Goal: Transaction & Acquisition: Purchase product/service

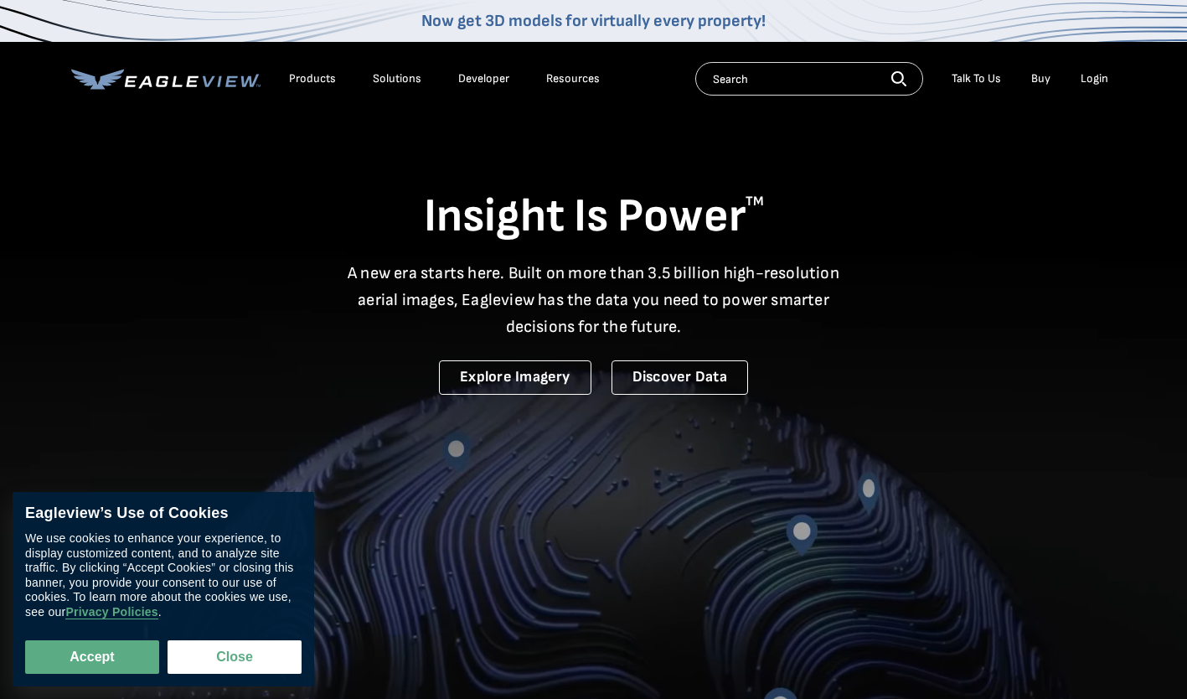
click at [1100, 80] on div "Login" at bounding box center [1095, 78] width 28 height 15
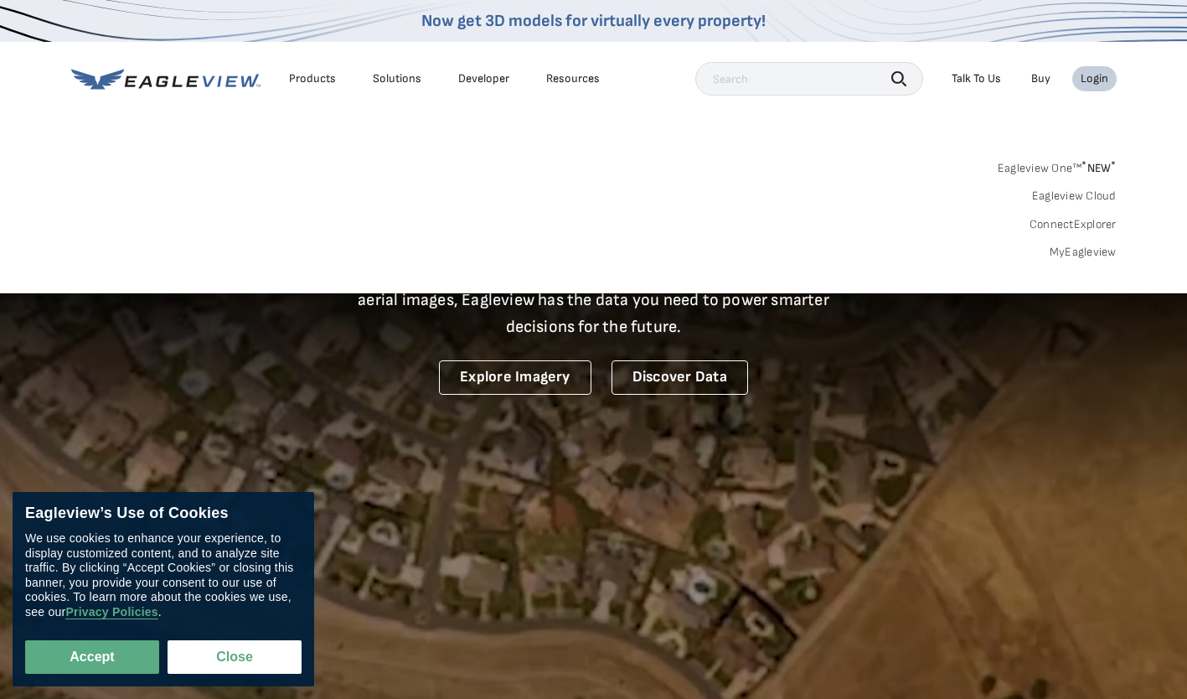
click at [1095, 82] on div "Login" at bounding box center [1095, 78] width 28 height 15
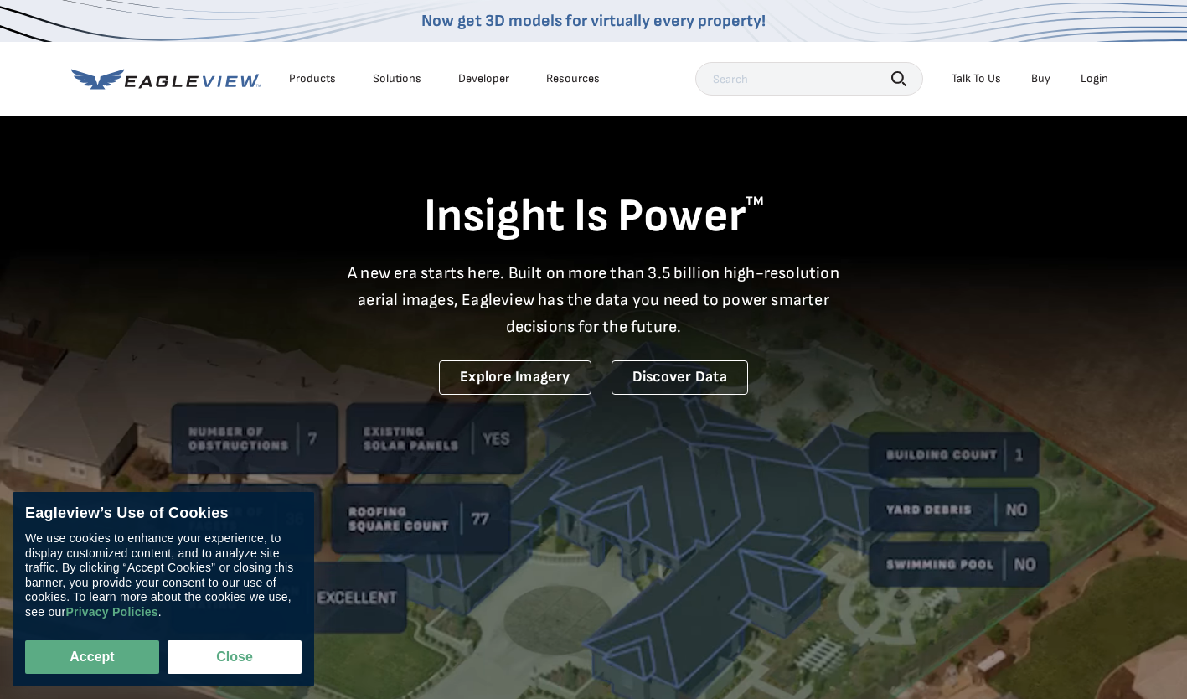
click at [1102, 75] on div "Login" at bounding box center [1095, 78] width 28 height 15
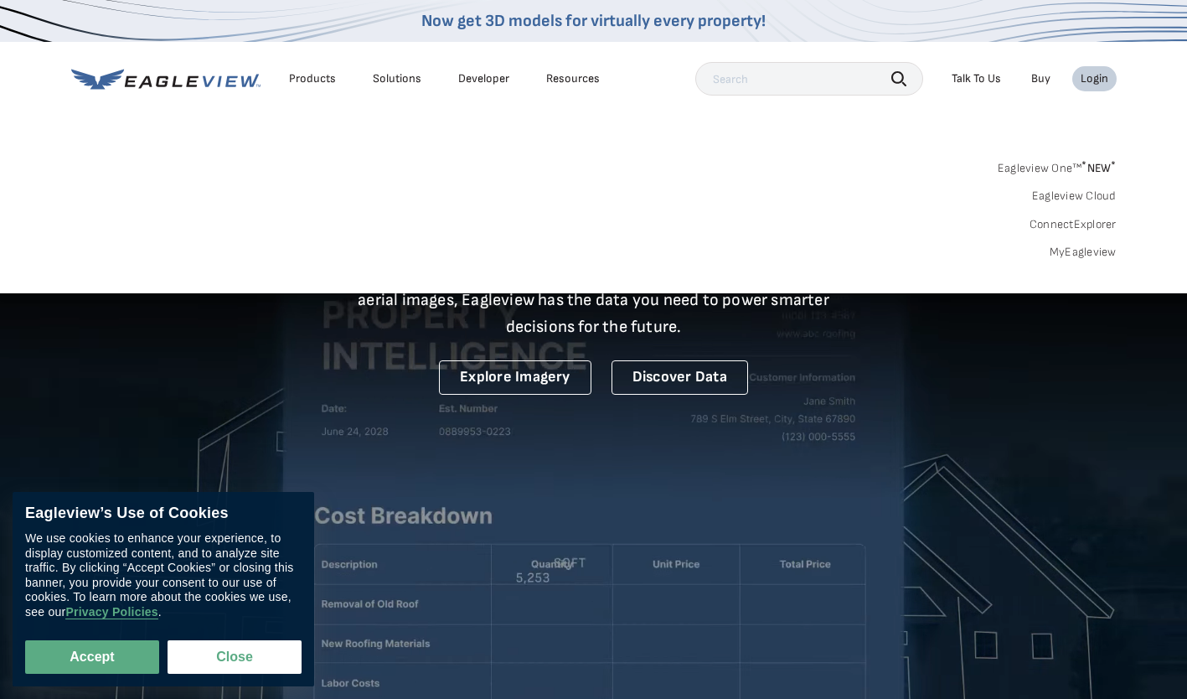
click at [1074, 257] on link "MyEagleview" at bounding box center [1083, 252] width 67 height 15
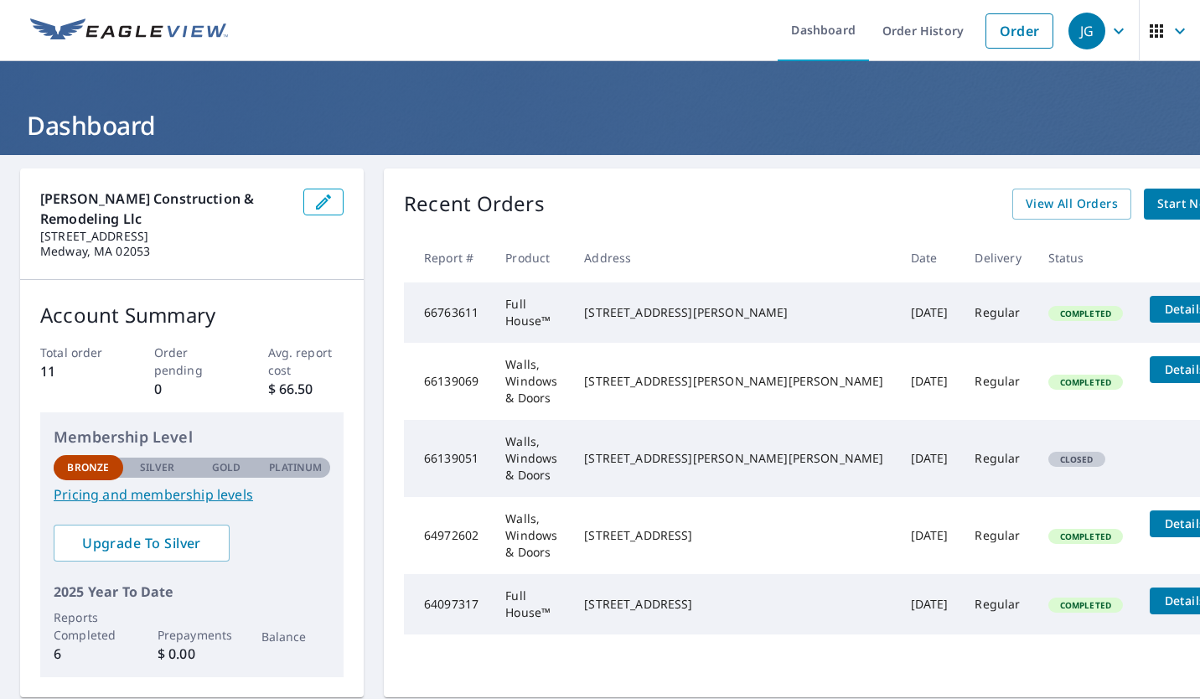
click at [1157, 210] on span "Start New Order" at bounding box center [1205, 204] width 97 height 21
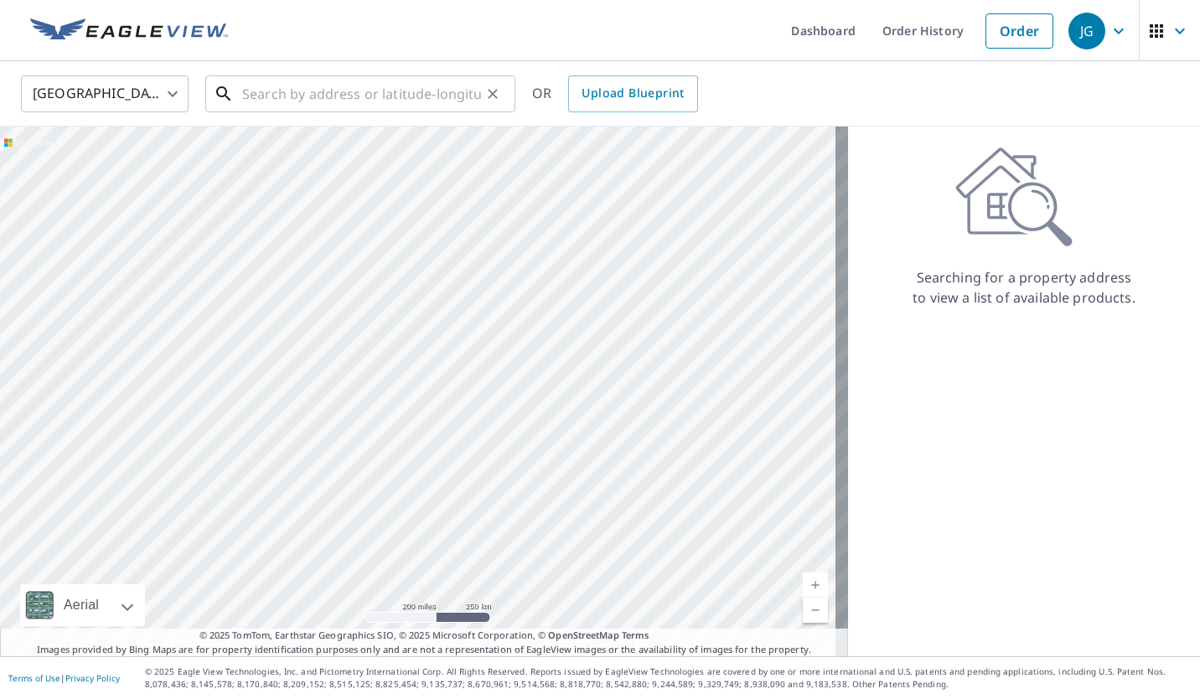
click at [394, 96] on input "text" at bounding box center [361, 93] width 239 height 47
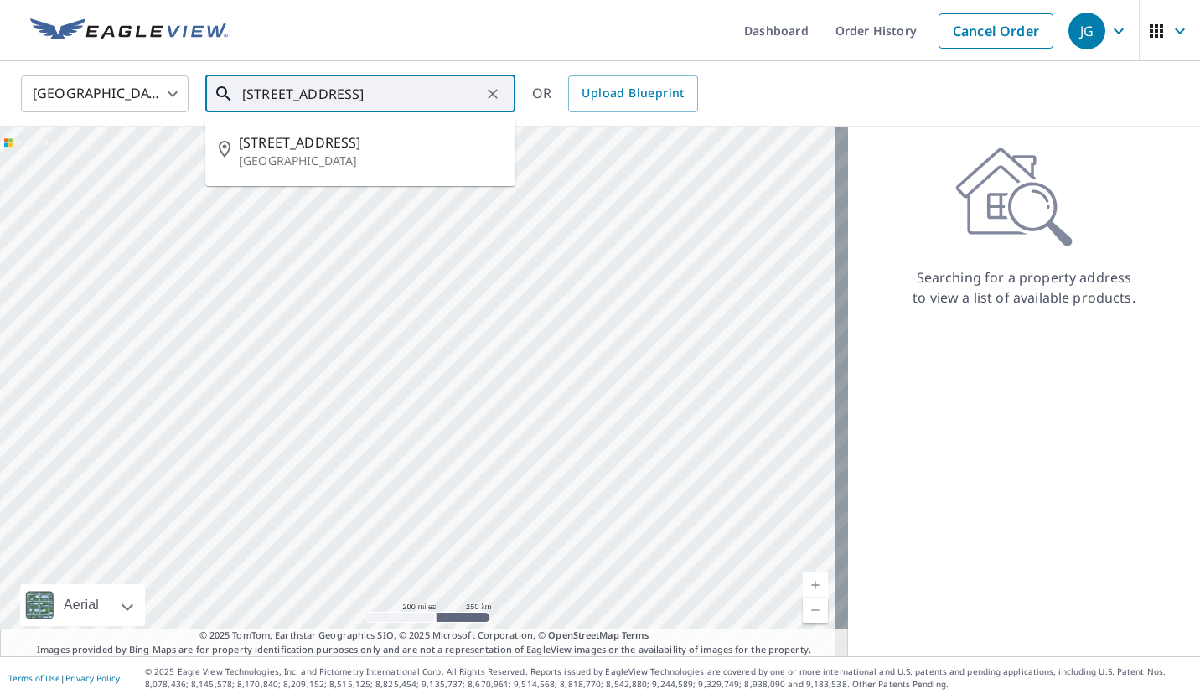
click at [379, 166] on p "[GEOGRAPHIC_DATA]" at bounding box center [370, 160] width 263 height 17
type input "[STREET_ADDRESS]"
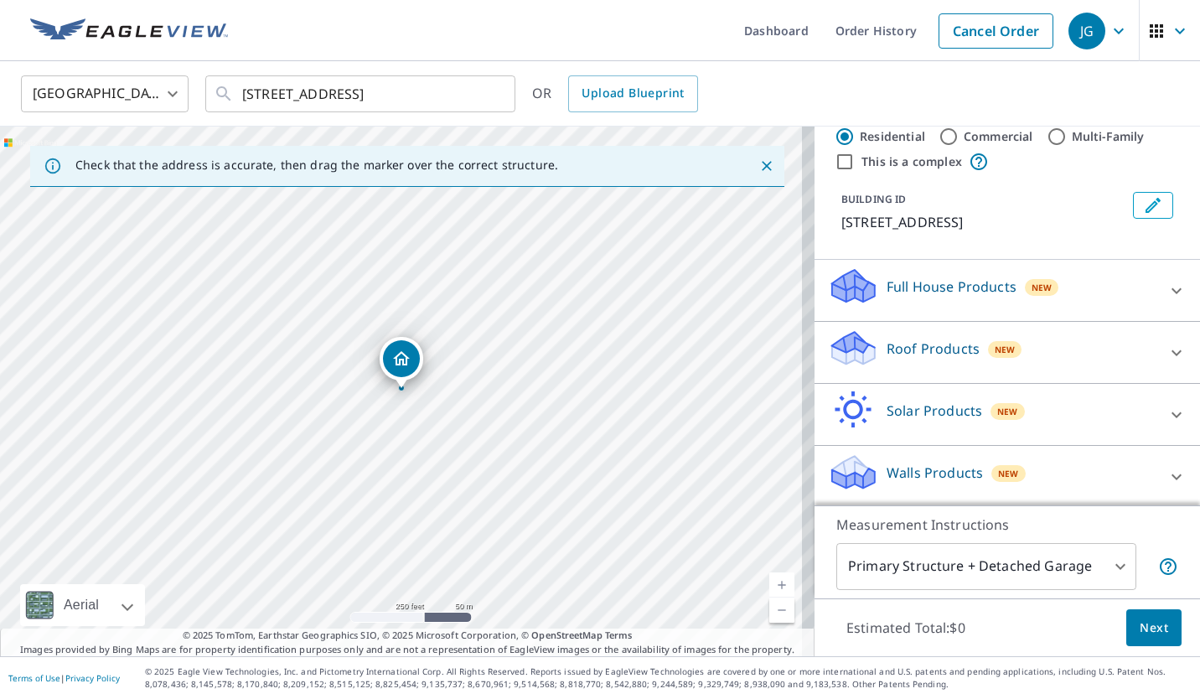
scroll to position [43, 0]
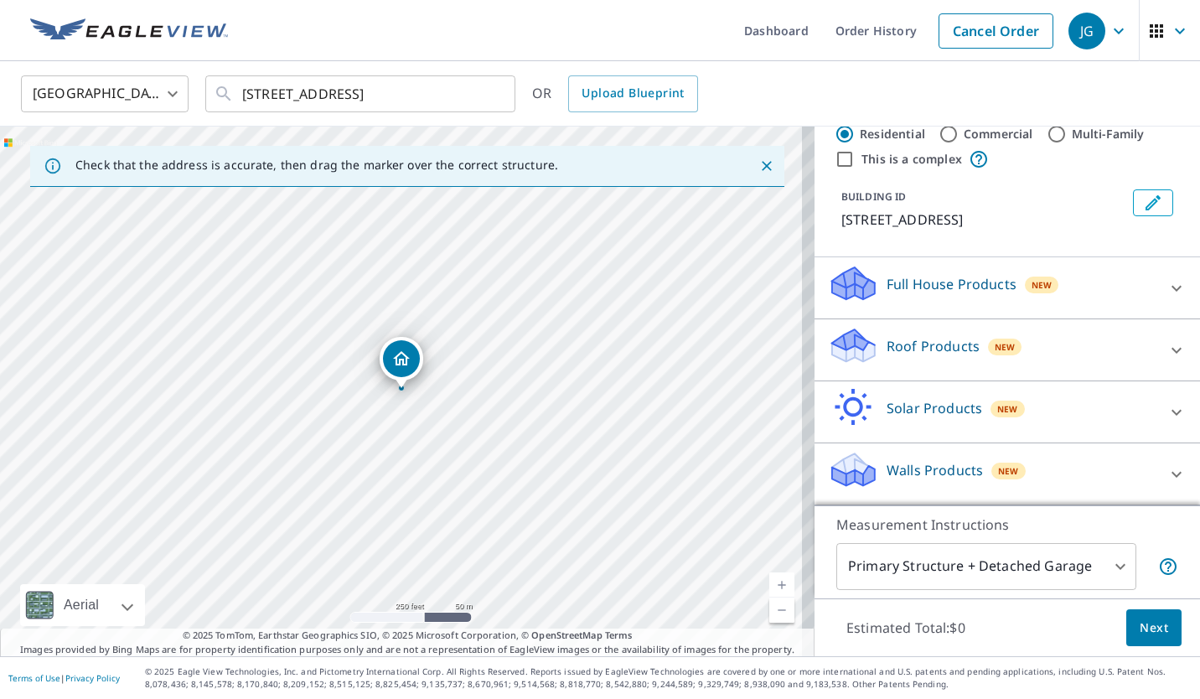
click at [850, 460] on icon at bounding box center [853, 469] width 50 height 39
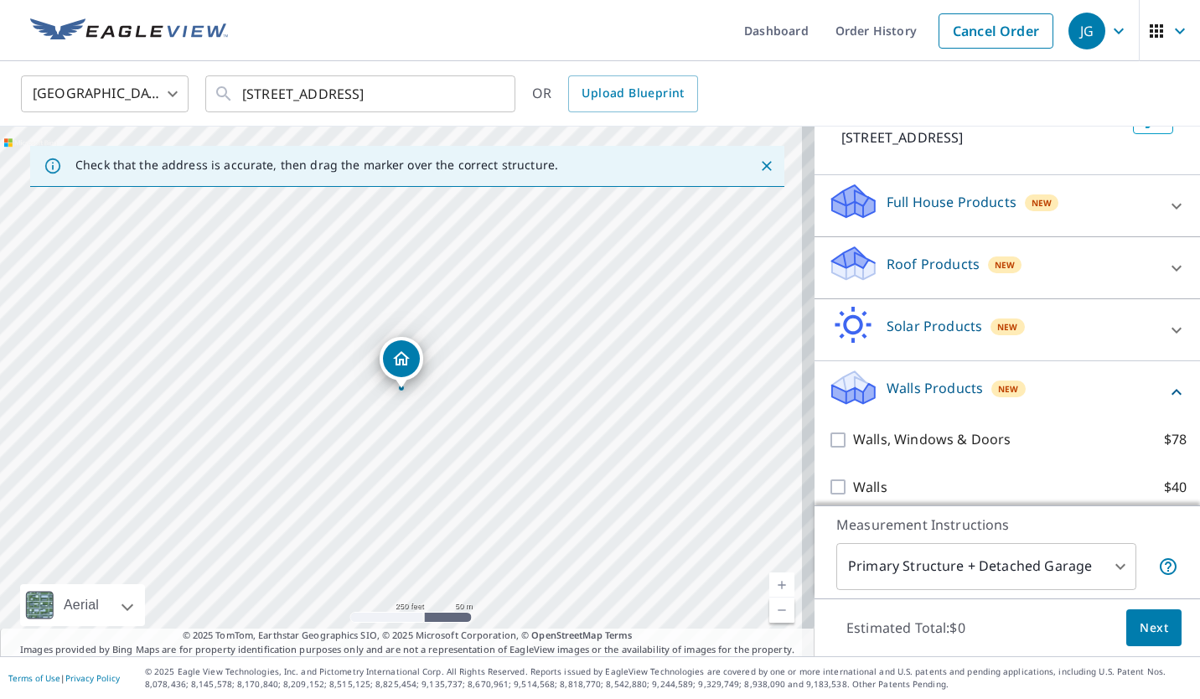
scroll to position [139, 0]
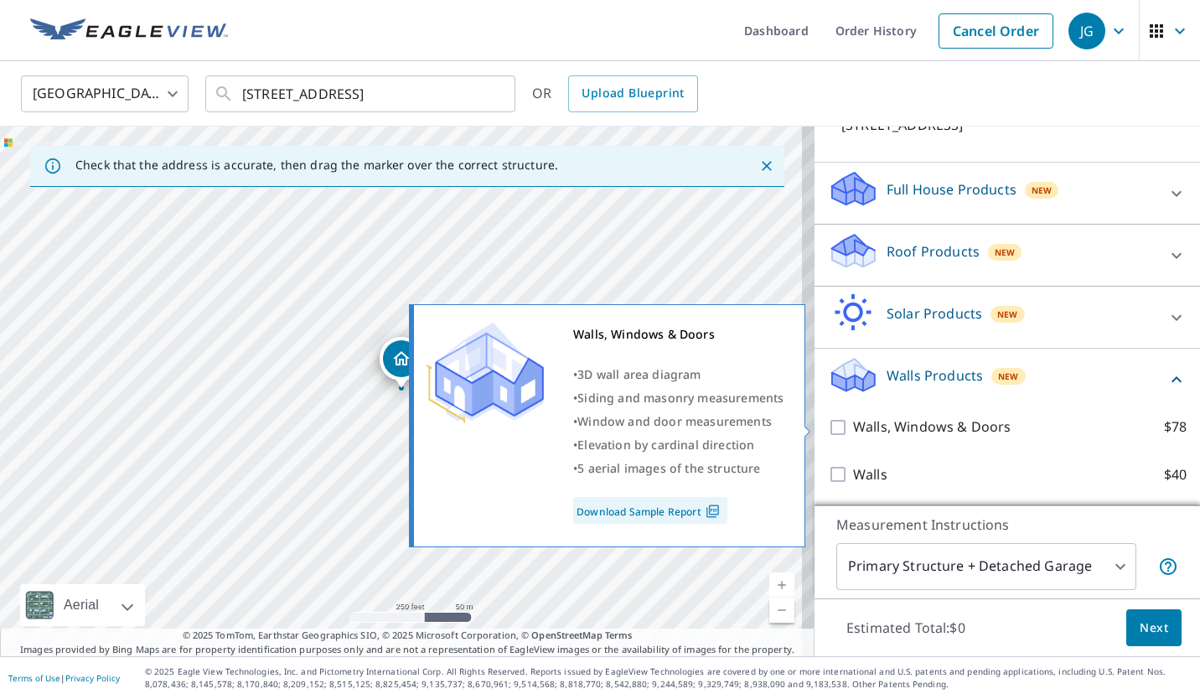
click at [828, 426] on input "Walls, Windows & Doors $78" at bounding box center [840, 427] width 25 height 20
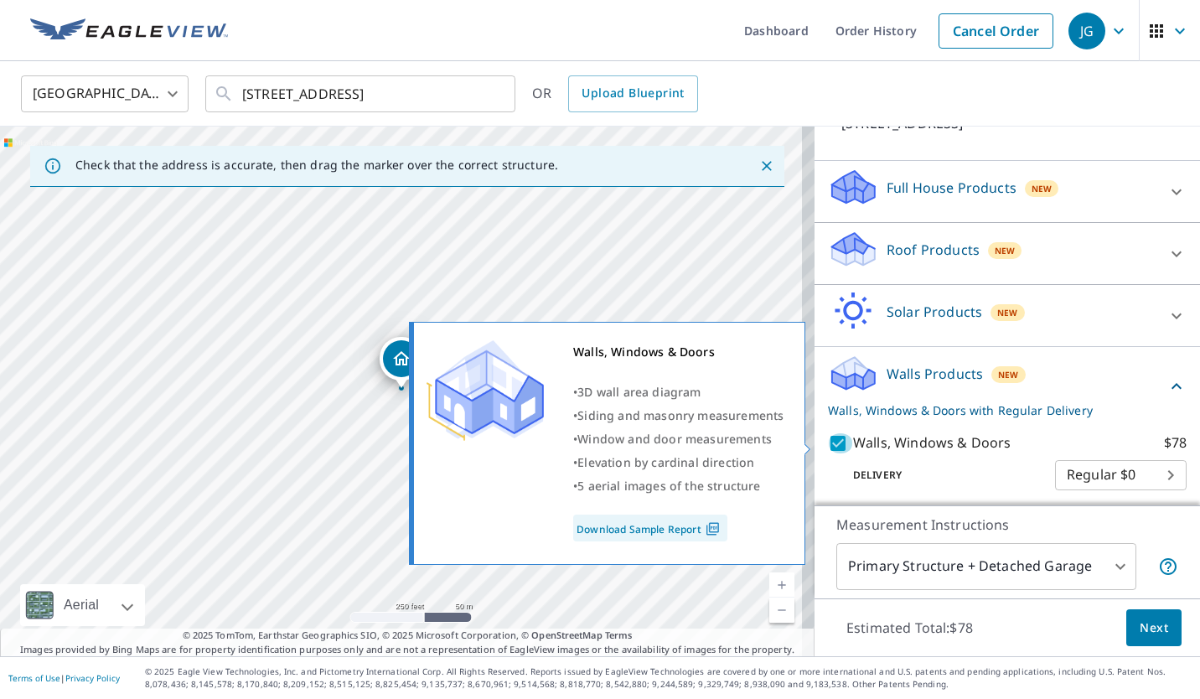
click at [828, 445] on input "Walls, Windows & Doors $78" at bounding box center [840, 443] width 25 height 20
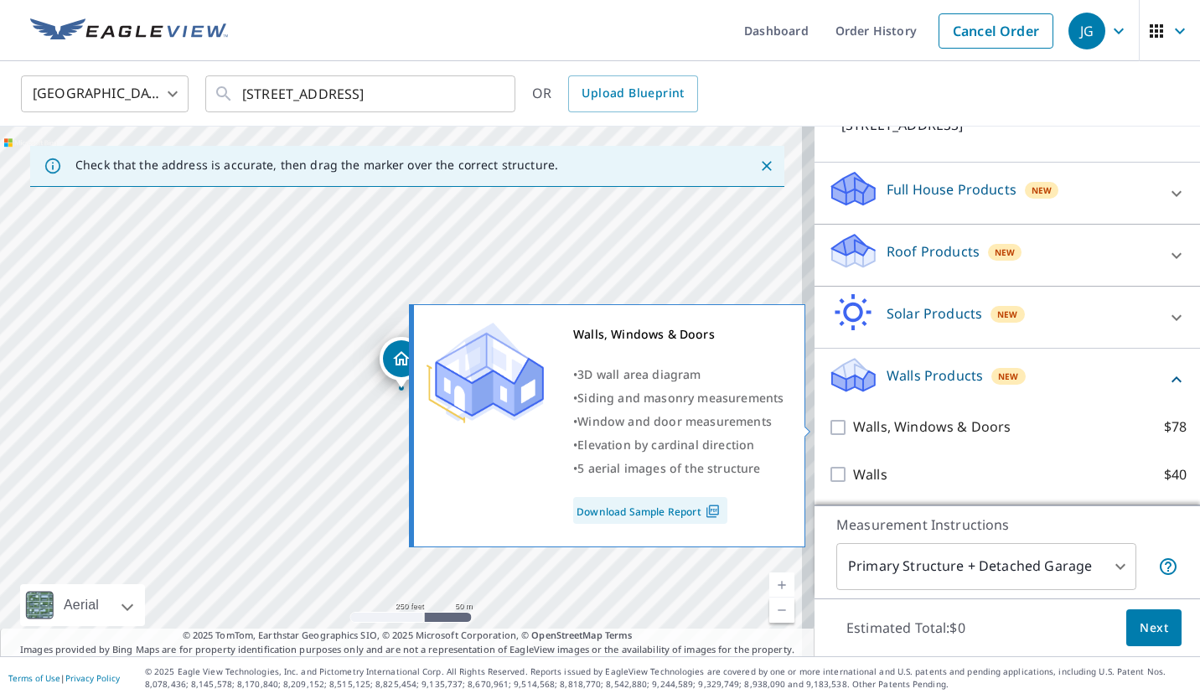
click at [828, 431] on input "Walls, Windows & Doors $78" at bounding box center [840, 427] width 25 height 20
checkbox input "true"
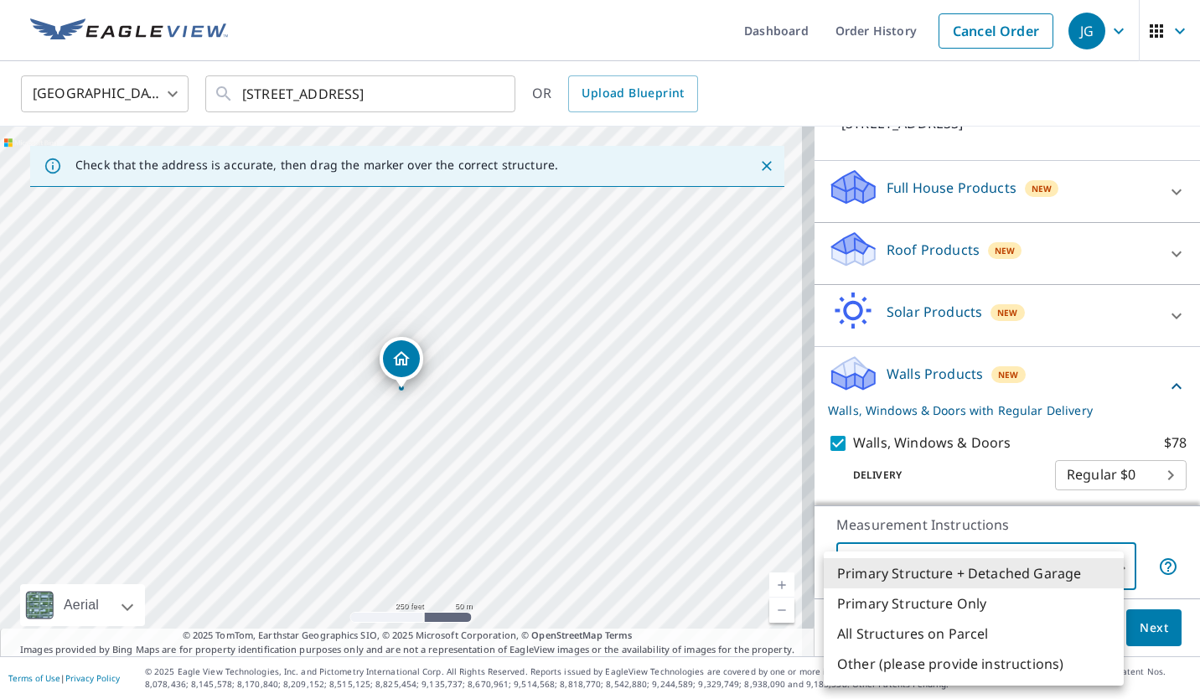
click at [1105, 563] on body "JG JG Dashboard Order History Cancel Order JG [GEOGRAPHIC_DATA] [GEOGRAPHIC_DAT…" at bounding box center [600, 349] width 1200 height 699
click at [922, 607] on li "Primary Structure Only" at bounding box center [973, 603] width 300 height 30
type input "2"
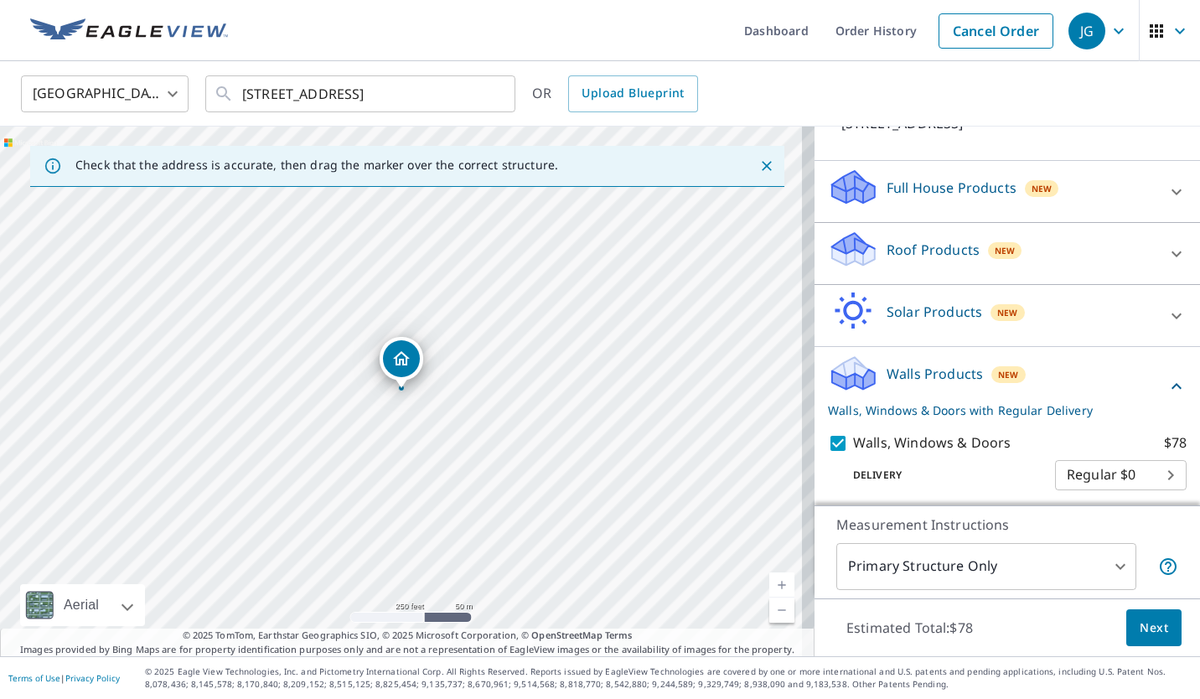
click at [771, 586] on link "Current Level 17, Zoom In" at bounding box center [781, 584] width 25 height 25
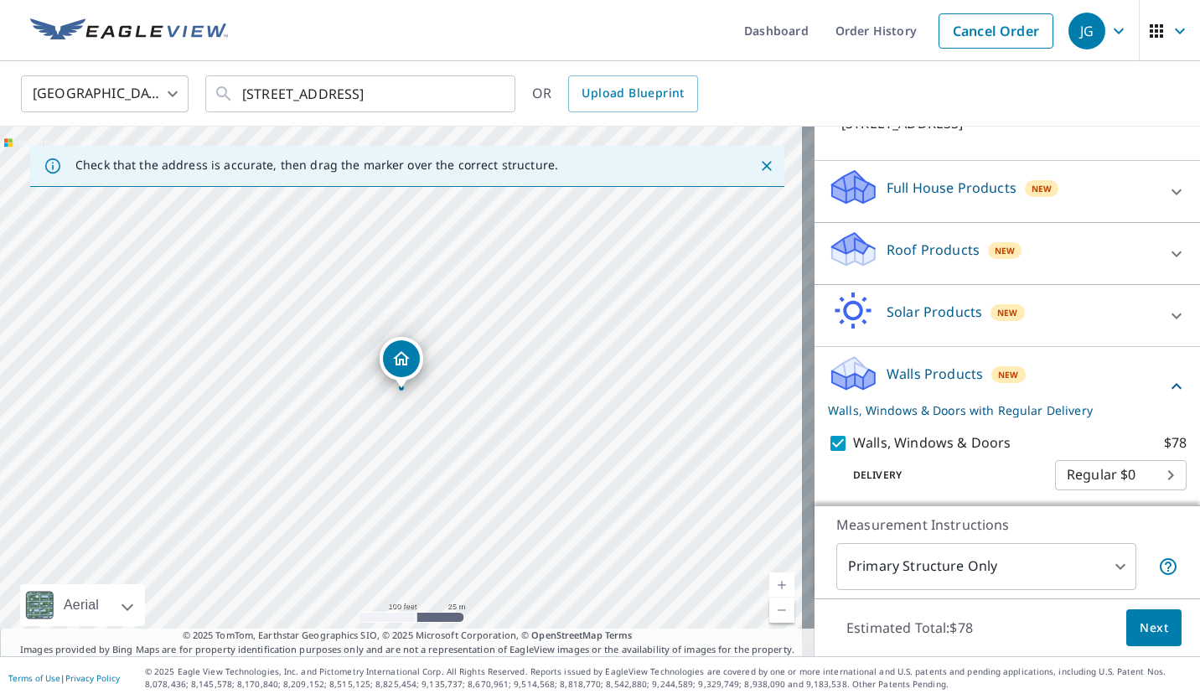
click at [771, 586] on link "Current Level 18, Zoom In" at bounding box center [781, 584] width 25 height 25
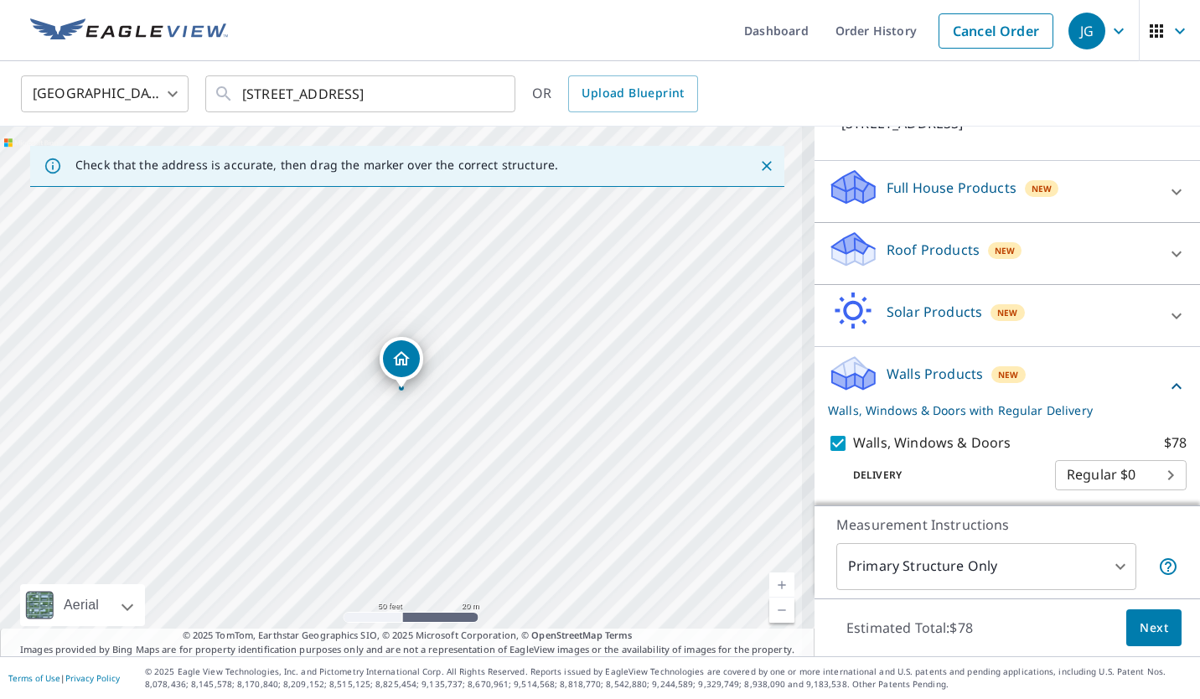
click at [771, 586] on link "Current Level 19, Zoom In" at bounding box center [781, 584] width 25 height 25
click at [771, 586] on link "Current Level 19, Zoom In Disabled" at bounding box center [781, 584] width 25 height 25
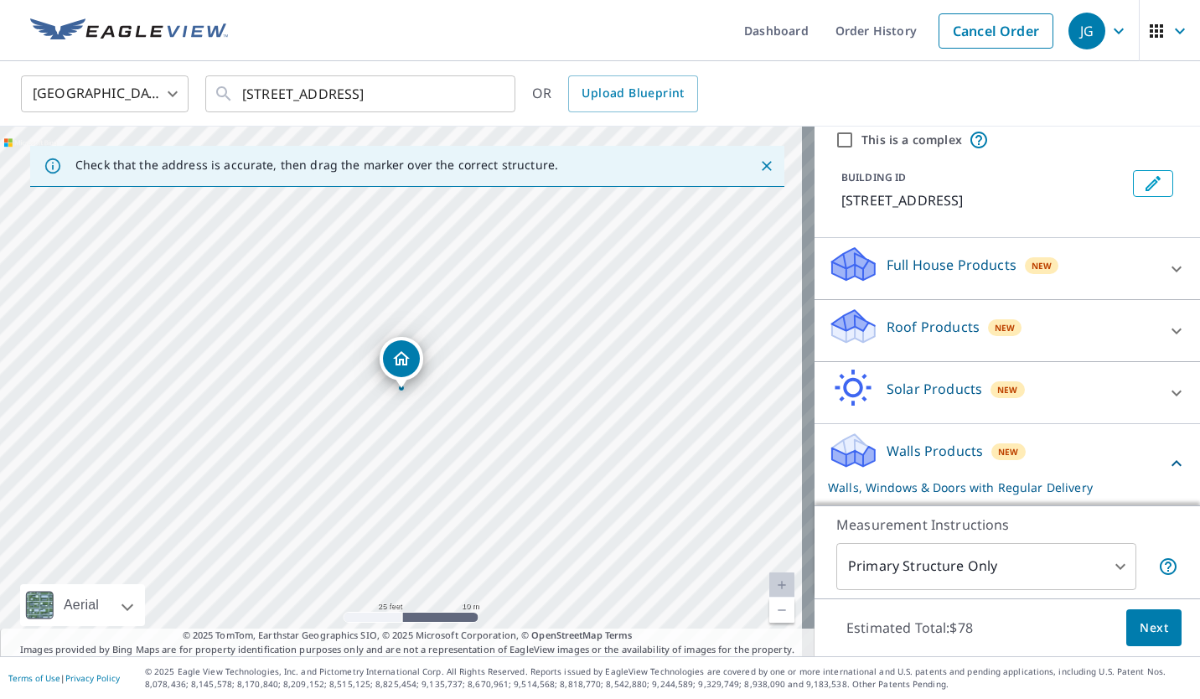
scroll to position [0, 0]
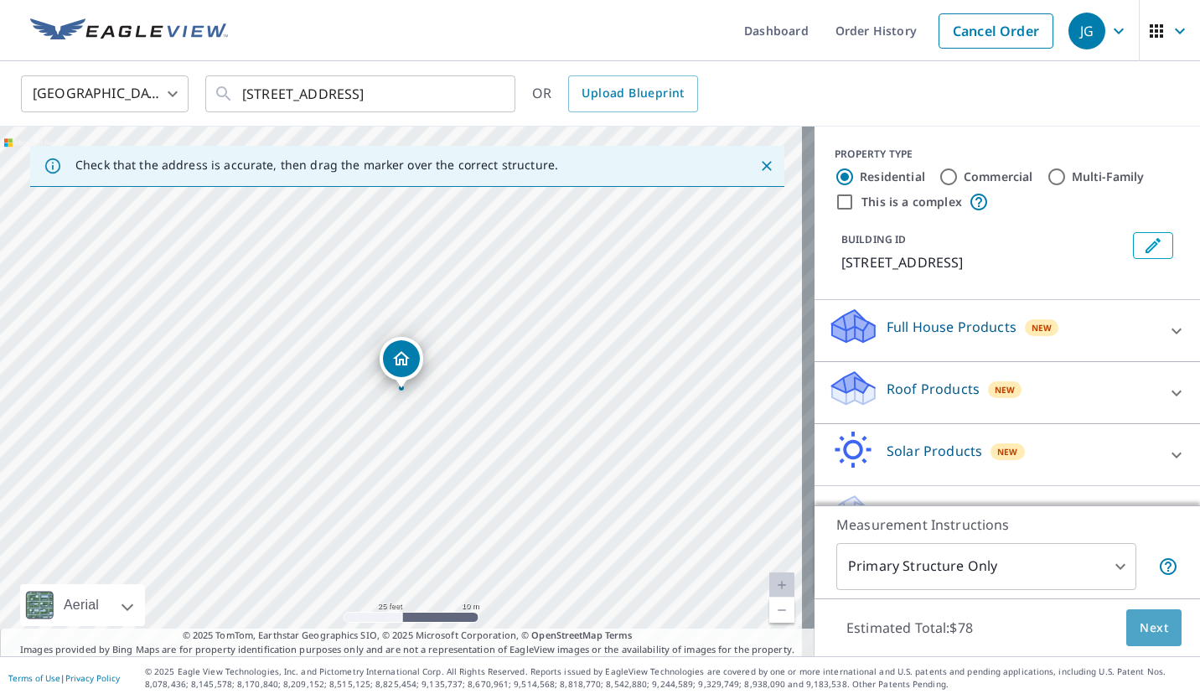
click at [1150, 628] on span "Next" at bounding box center [1153, 627] width 28 height 21
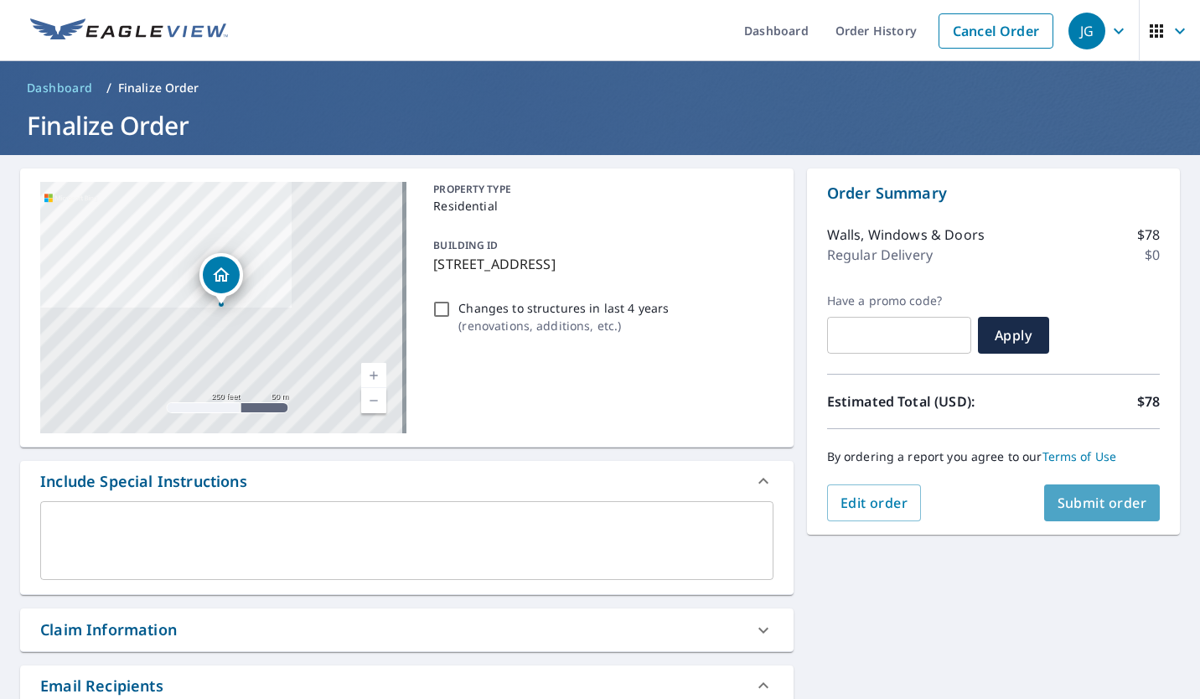
click at [1065, 508] on span "Submit order" at bounding box center [1102, 502] width 90 height 18
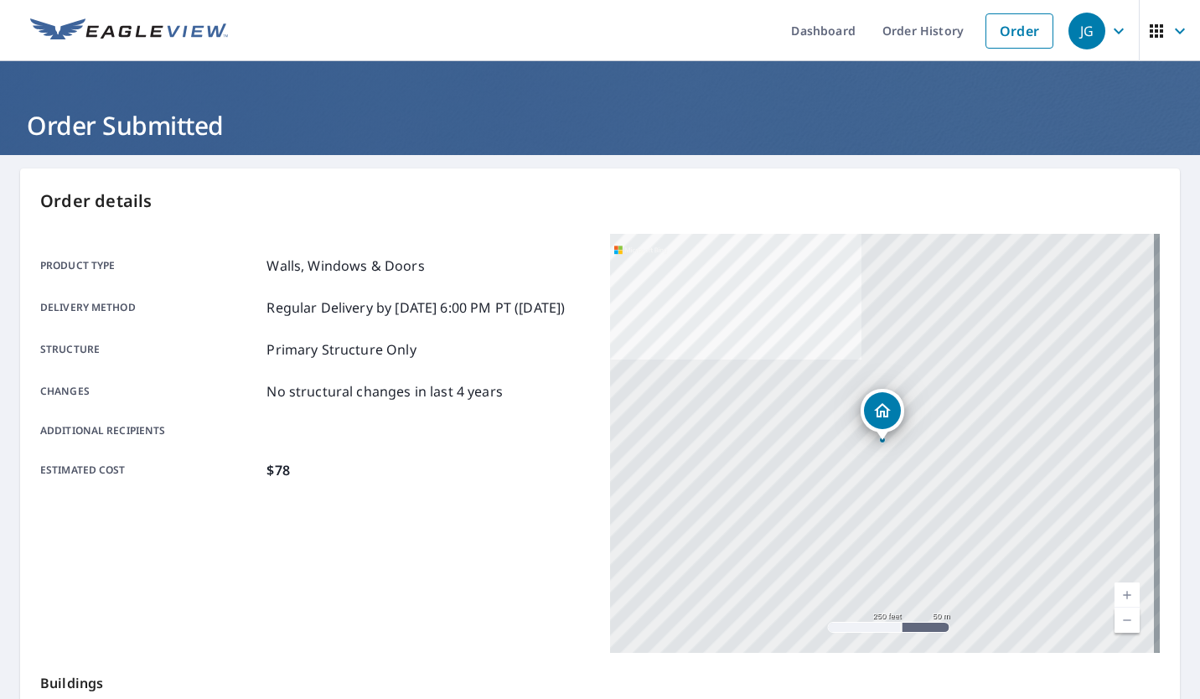
scroll to position [286, 0]
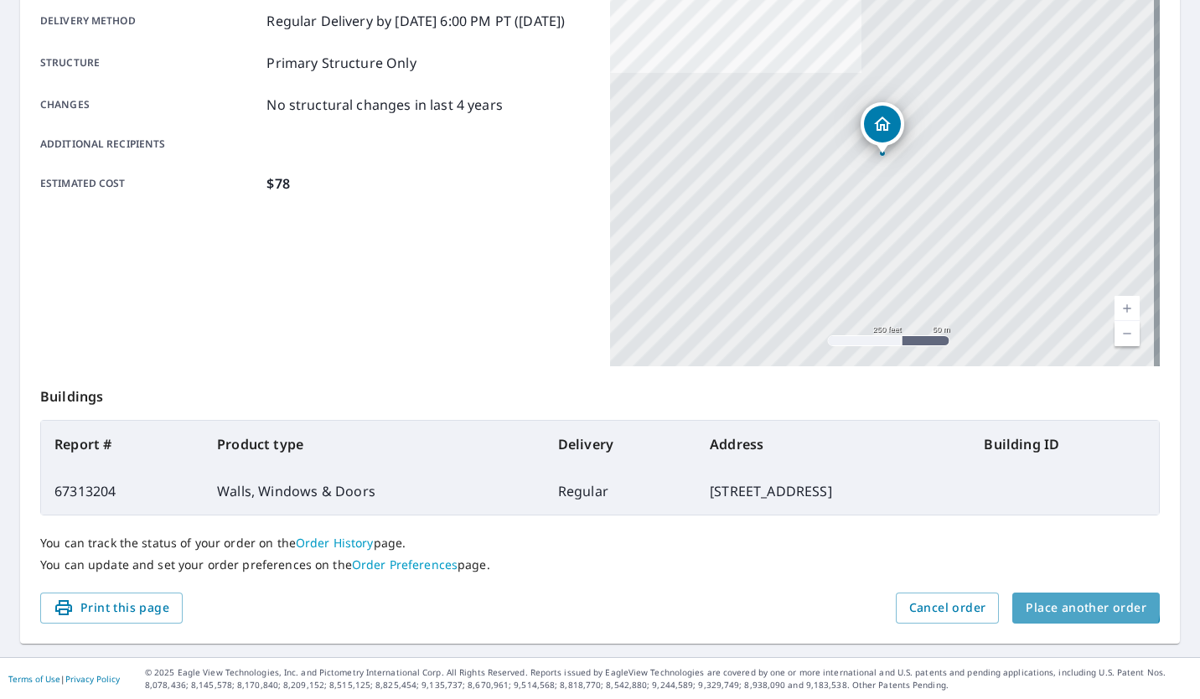
click at [1055, 601] on span "Place another order" at bounding box center [1085, 607] width 121 height 21
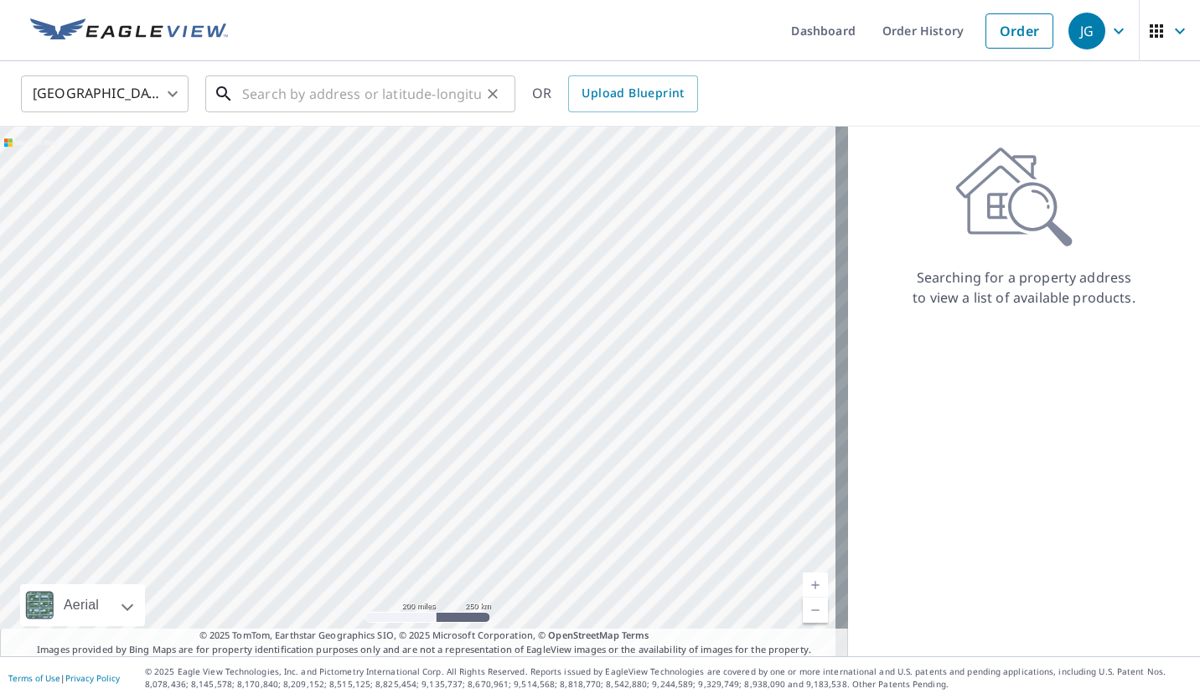
click at [436, 87] on input "text" at bounding box center [361, 93] width 239 height 47
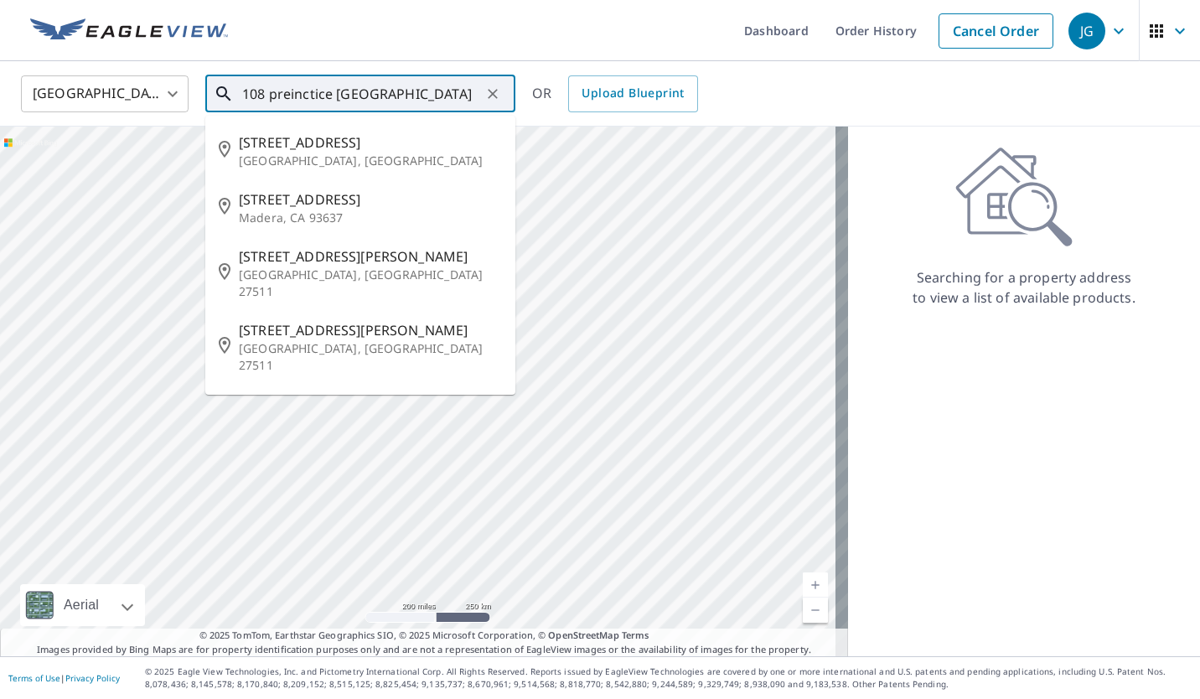
type input "108 preinctice [GEOGRAPHIC_DATA]"
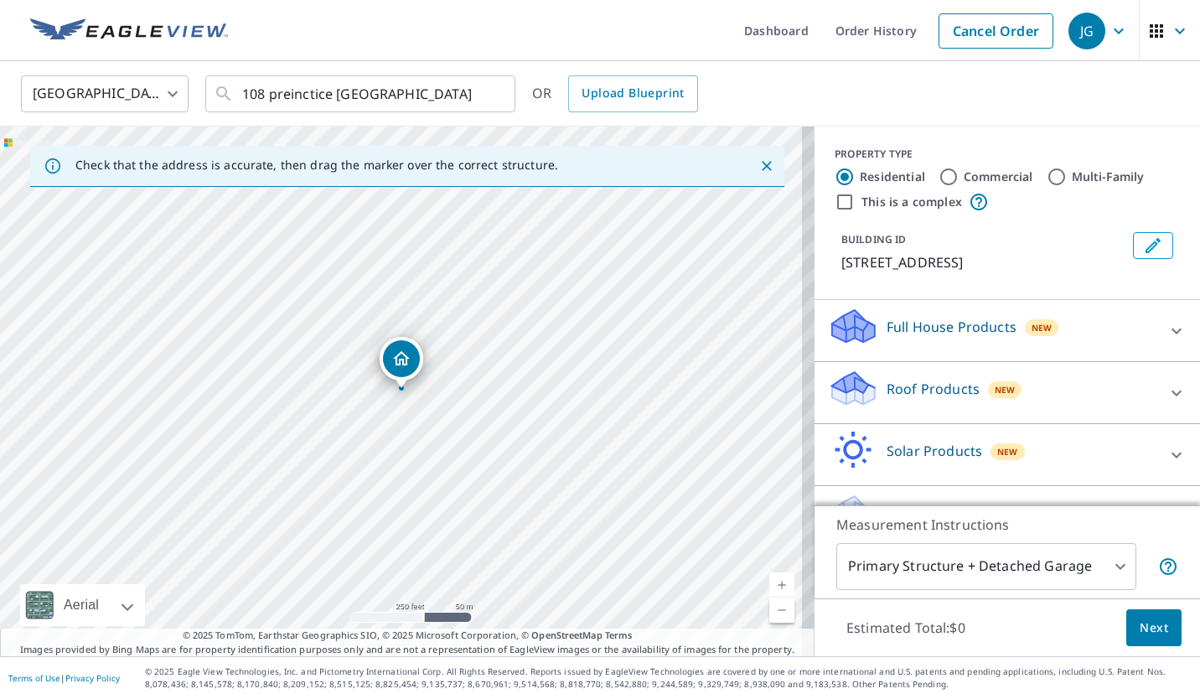
scroll to position [43, 0]
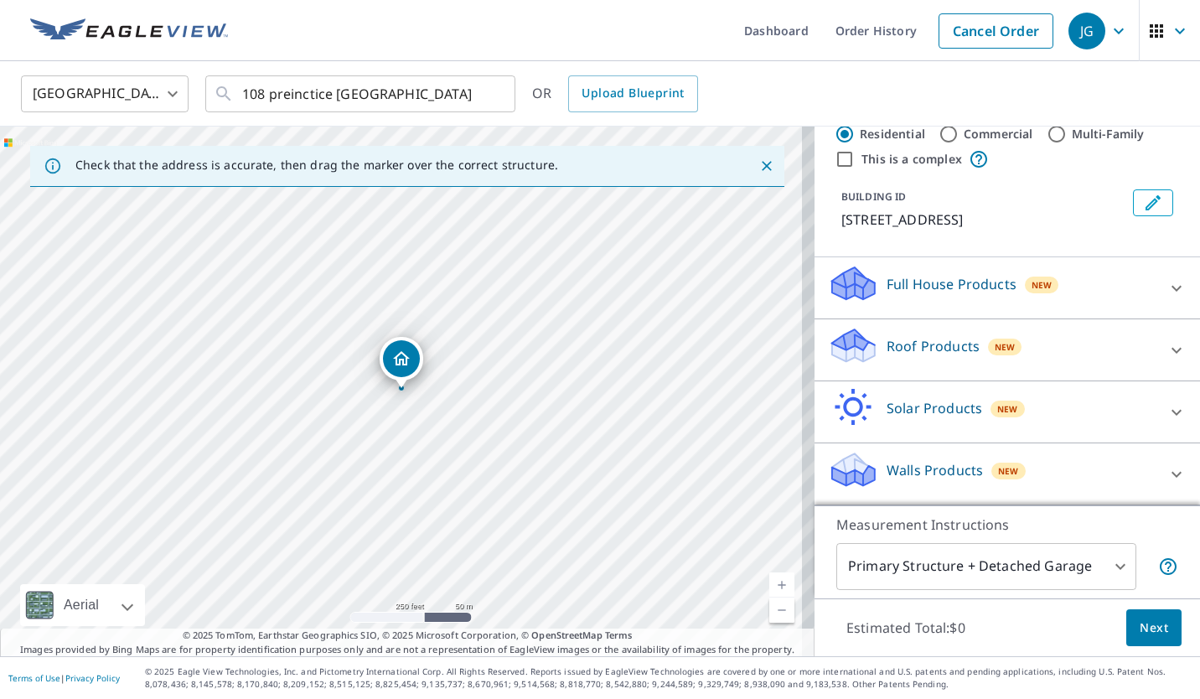
click at [890, 475] on p "Walls Products" at bounding box center [934, 470] width 96 height 20
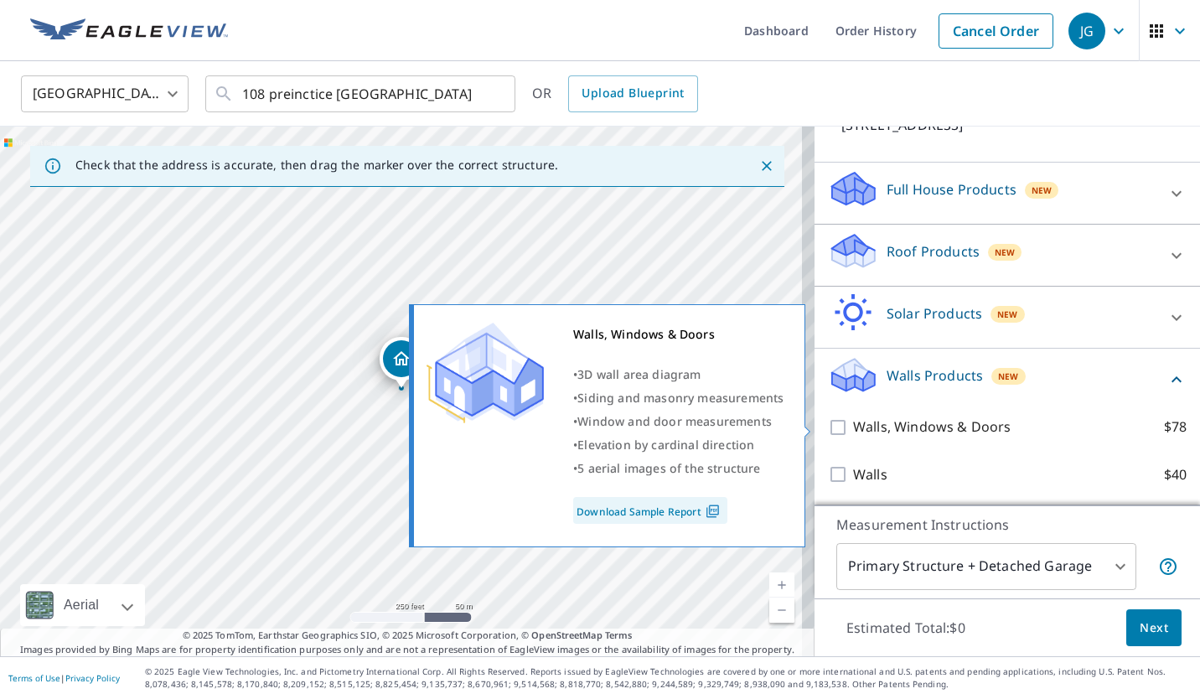
click at [828, 422] on input "Walls, Windows & Doors $78" at bounding box center [840, 427] width 25 height 20
checkbox input "true"
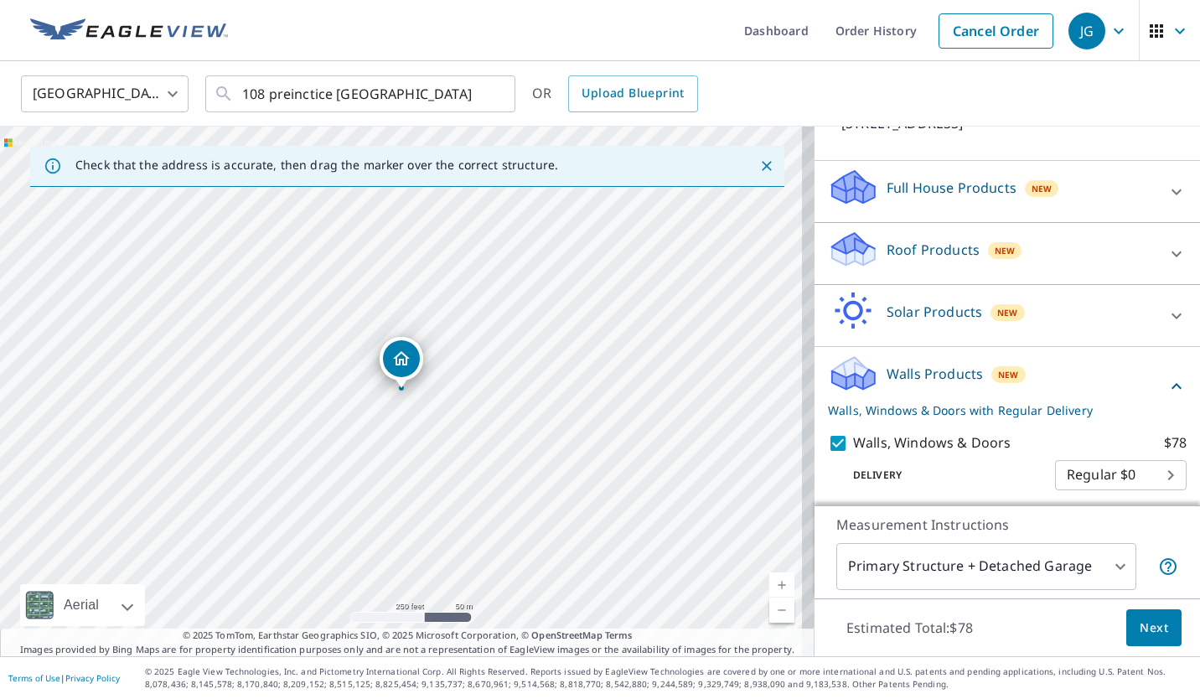
click at [769, 578] on link "Current Level 17, Zoom In" at bounding box center [781, 584] width 25 height 25
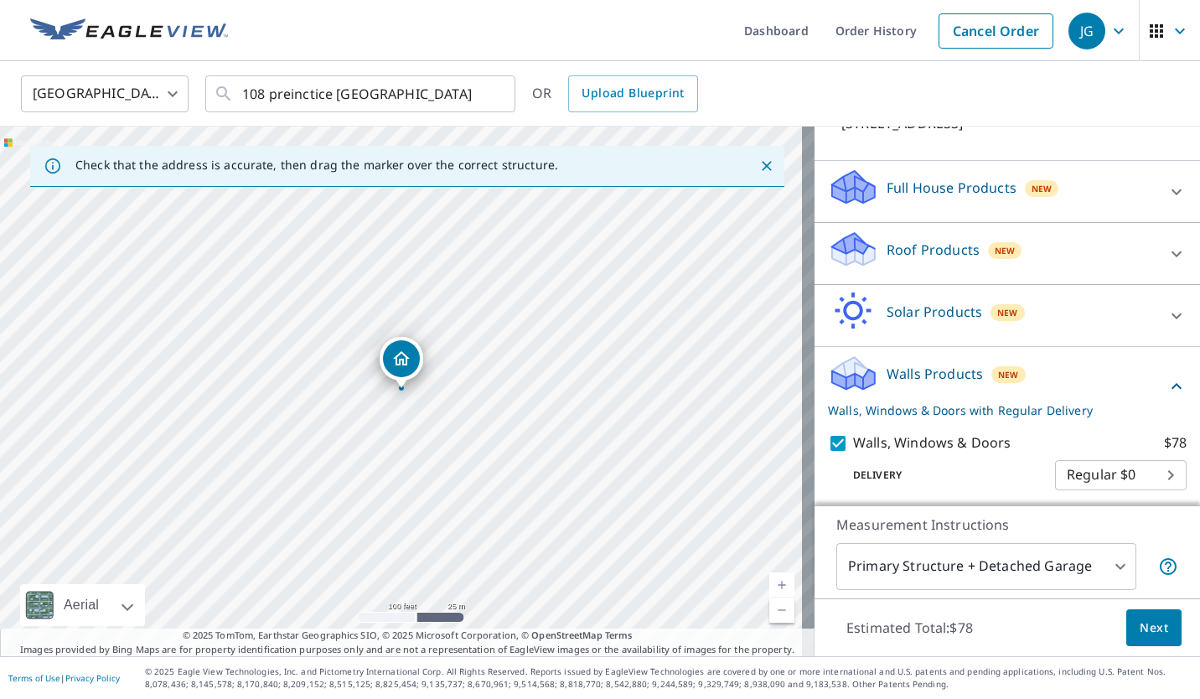
click at [769, 578] on link "Current Level 18, Zoom In" at bounding box center [781, 584] width 25 height 25
click at [1107, 565] on body "JG JG Dashboard Order History Cancel Order JG [GEOGRAPHIC_DATA] [GEOGRAPHIC_DAT…" at bounding box center [600, 349] width 1200 height 699
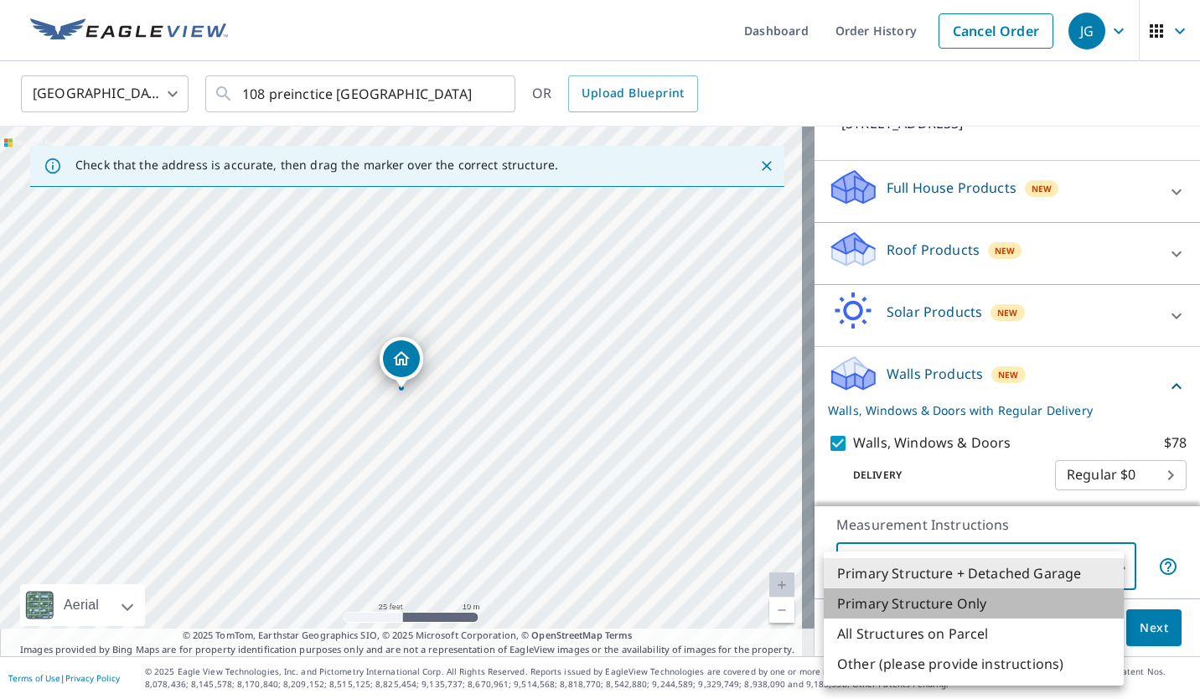
click at [947, 606] on li "Primary Structure Only" at bounding box center [973, 603] width 300 height 30
type input "2"
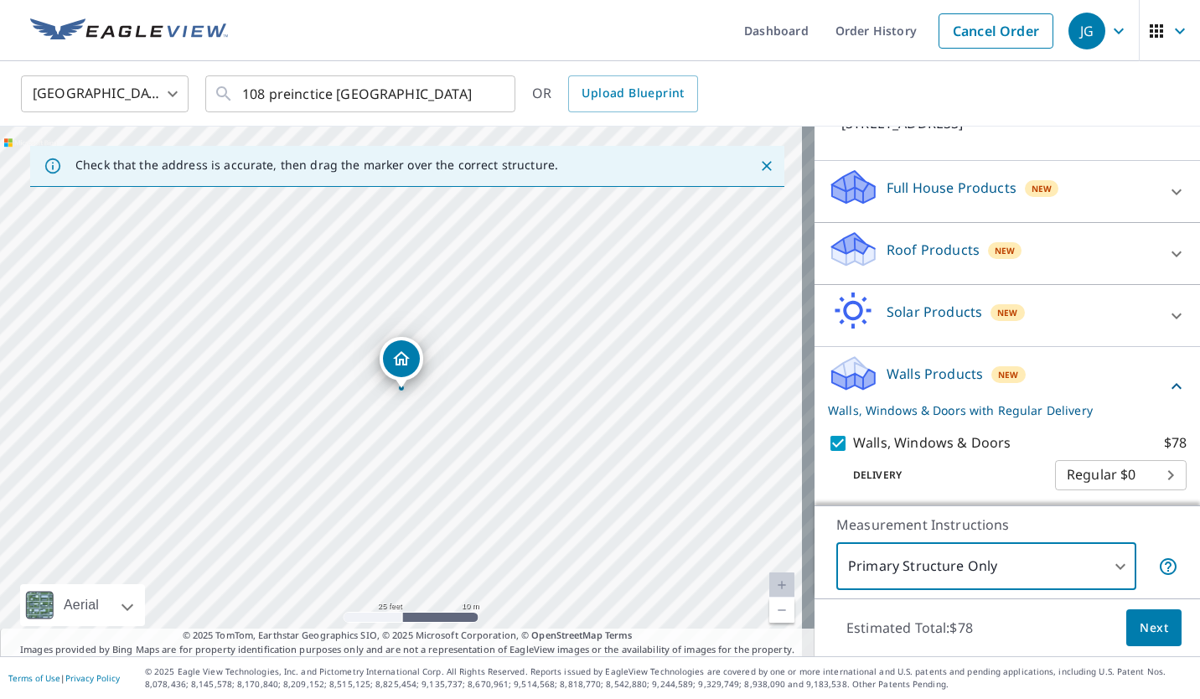
click at [1140, 625] on span "Next" at bounding box center [1153, 627] width 28 height 21
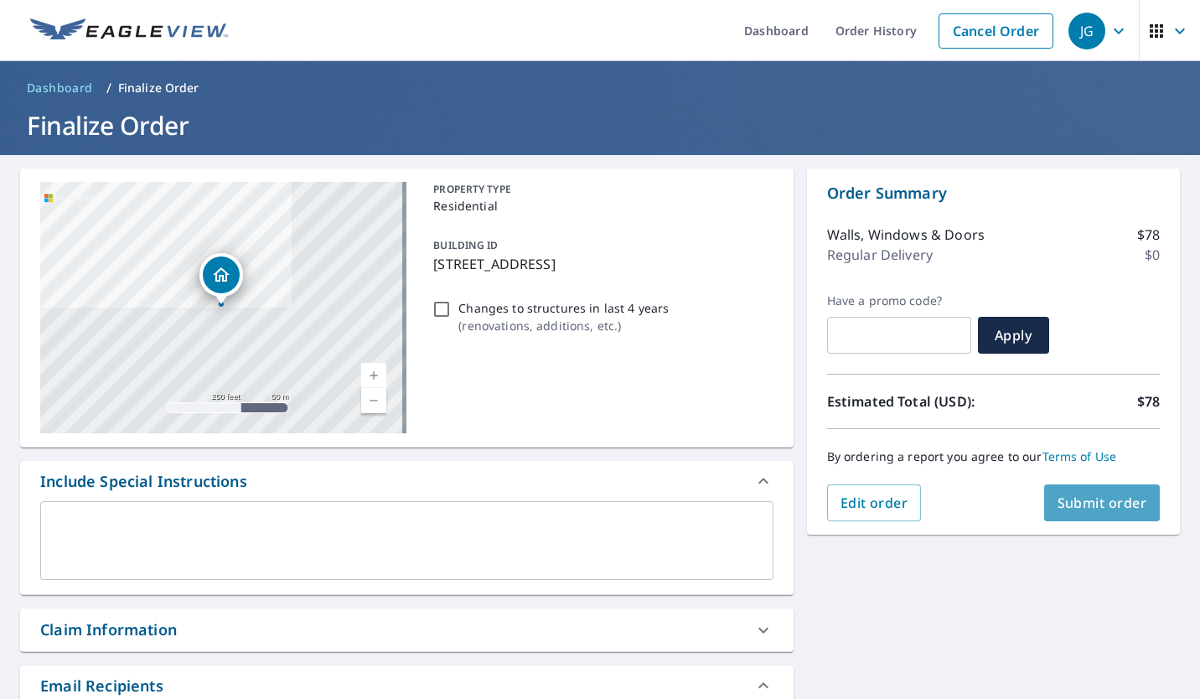
click at [1091, 498] on span "Submit order" at bounding box center [1102, 502] width 90 height 18
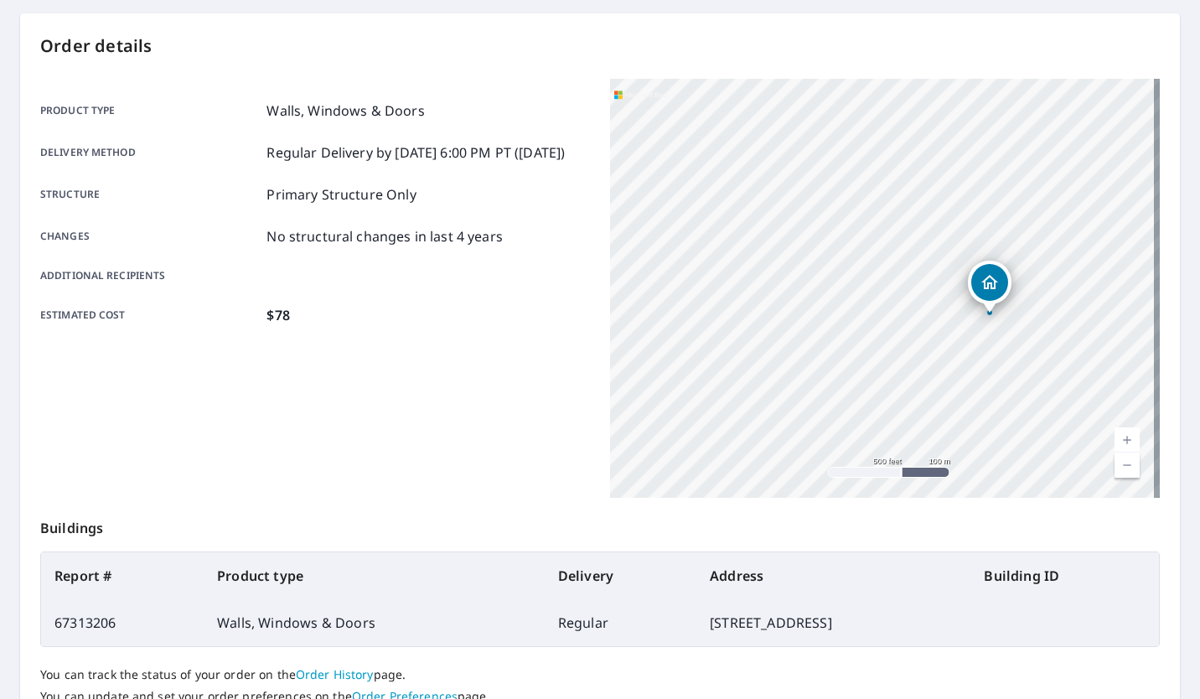
scroll to position [286, 0]
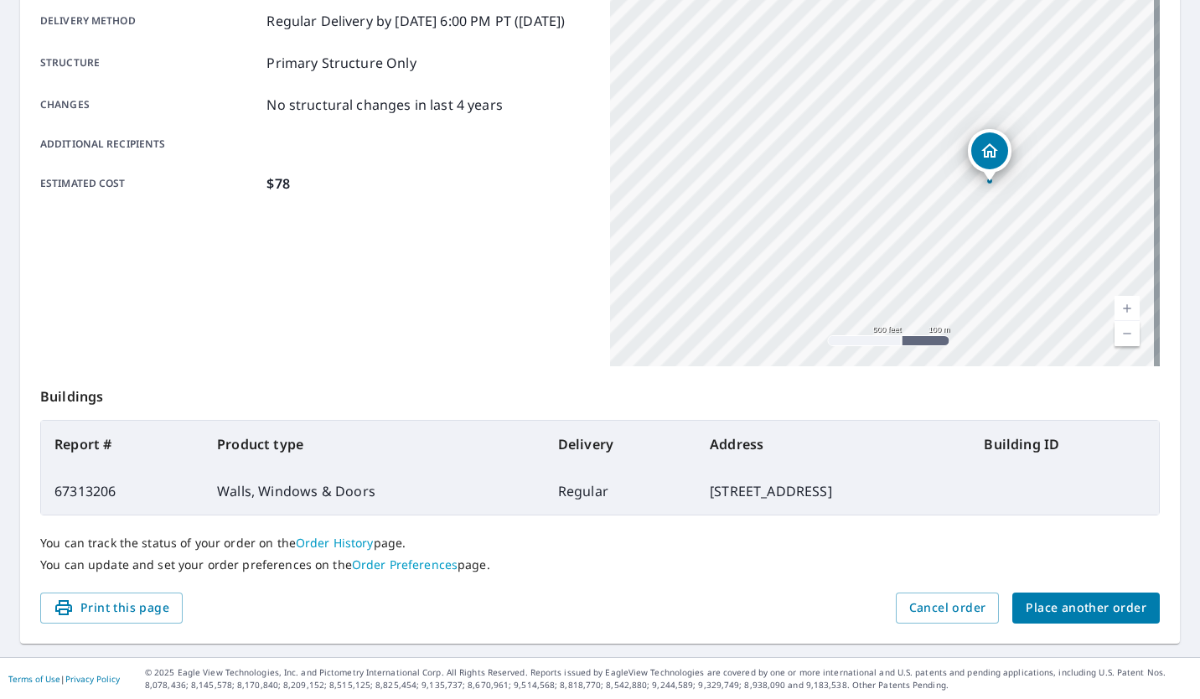
click at [1050, 615] on span "Place another order" at bounding box center [1085, 607] width 121 height 21
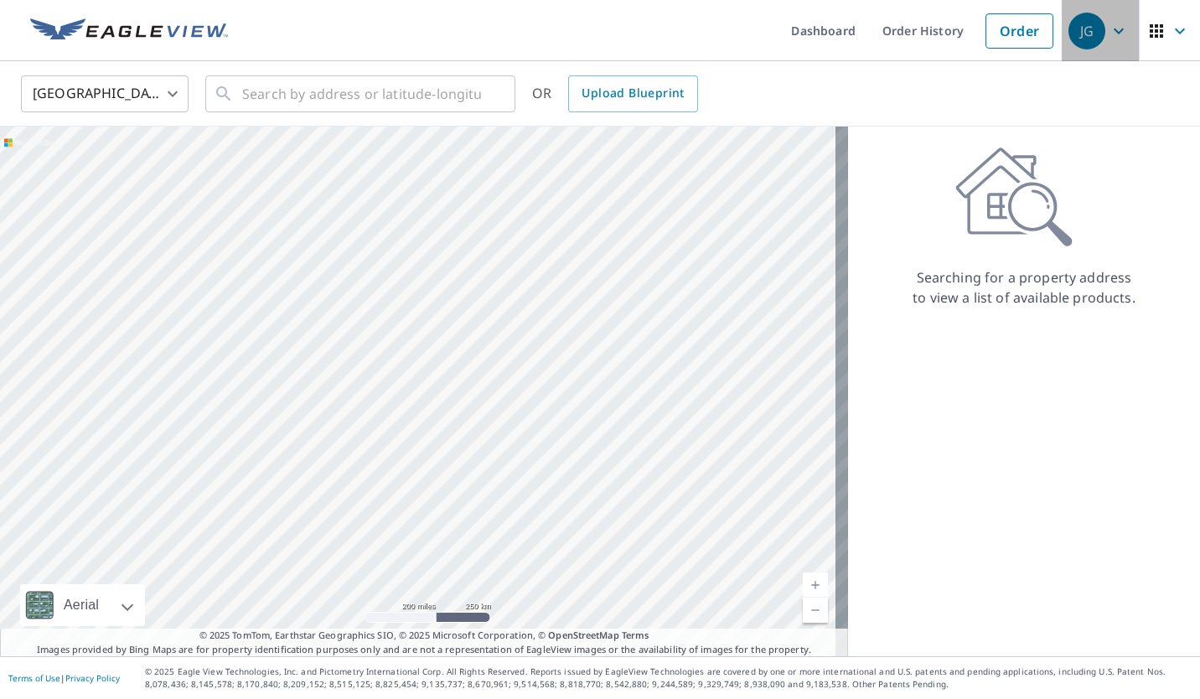
click at [1068, 39] on div "JG" at bounding box center [1086, 31] width 37 height 37
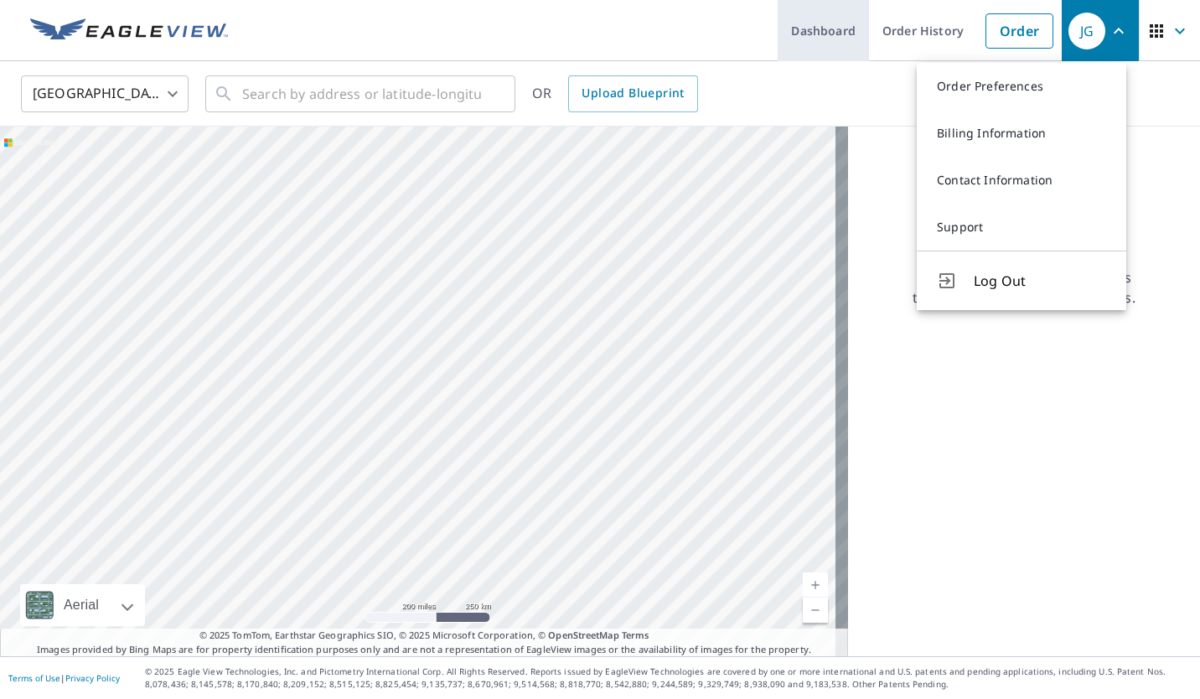
click at [781, 30] on link "Dashboard" at bounding box center [822, 30] width 91 height 61
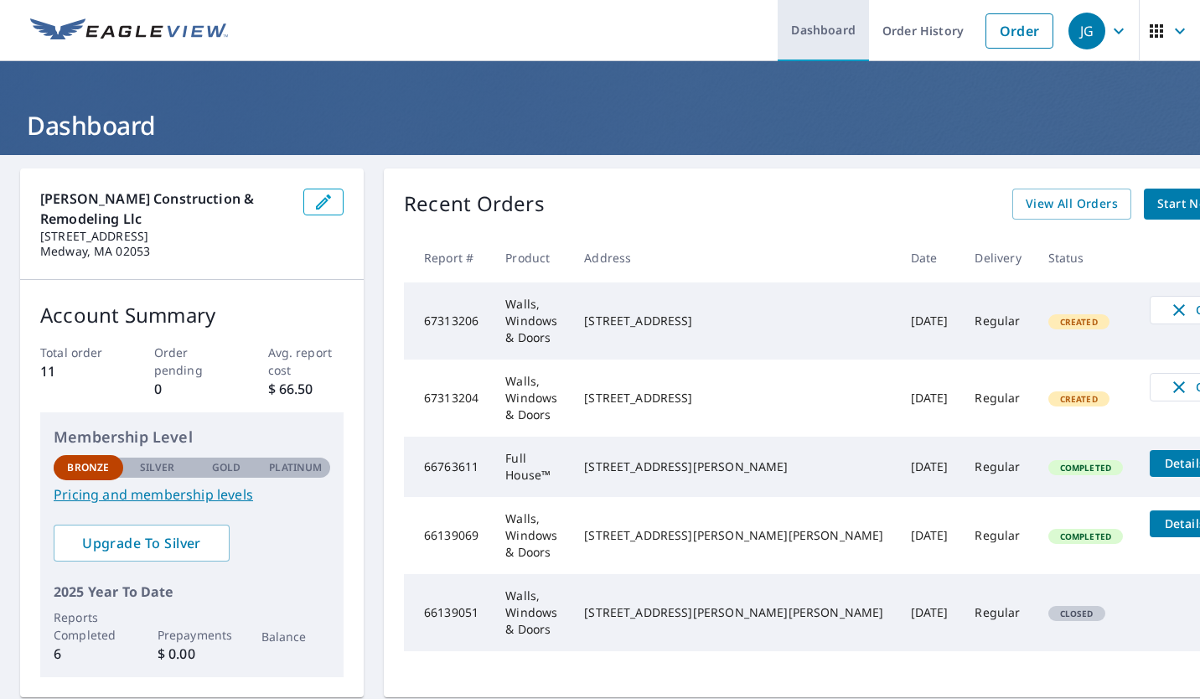
click at [777, 0] on link "Dashboard" at bounding box center [822, 30] width 91 height 61
